Goal: Task Accomplishment & Management: Manage account settings

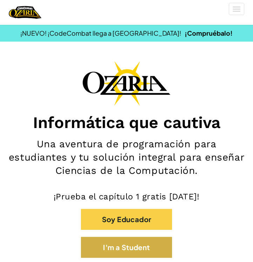
click at [127, 240] on button "I'm a Student" at bounding box center [126, 247] width 91 height 21
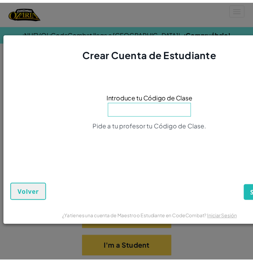
scroll to position [0, 43]
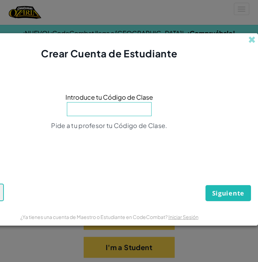
click at [250, 43] on div "Crear Cuenta de Estudiante" at bounding box center [109, 47] width 298 height 28
click at [251, 36] on span at bounding box center [251, 39] width 7 height 7
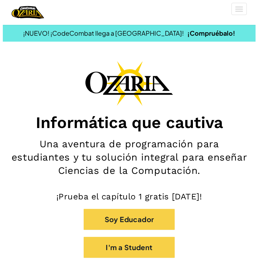
scroll to position [0, 0]
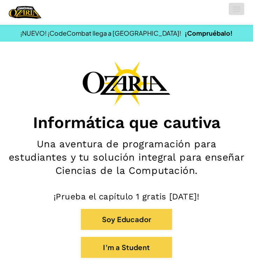
click at [232, 11] on button "Cambiar modo de navegación" at bounding box center [236, 9] width 15 height 12
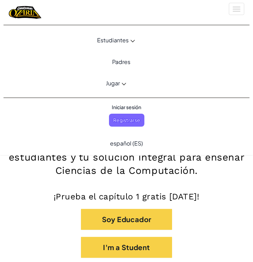
click at [118, 106] on span "Iniciar sesión" at bounding box center [126, 107] width 38 height 13
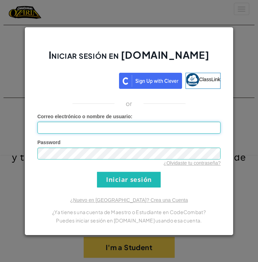
click at [117, 127] on input "Correo electrónico o nombre de usuario :" at bounding box center [128, 128] width 183 height 12
type input "[EMAIL_ADDRESS][DOMAIN_NAME]"
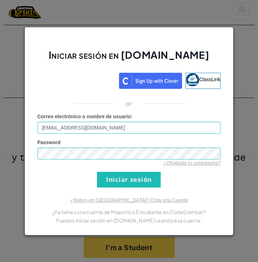
click at [127, 180] on input "Iniciar sesión" at bounding box center [129, 180] width 64 height 16
